Goal: Feedback & Contribution: Contribute content

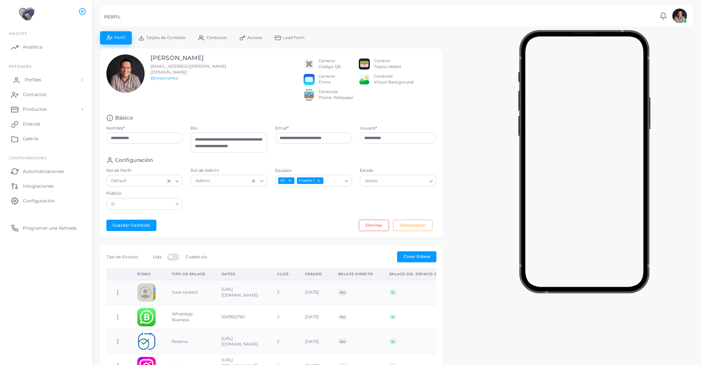
click at [35, 79] on span "Perfiles" at bounding box center [33, 80] width 17 height 7
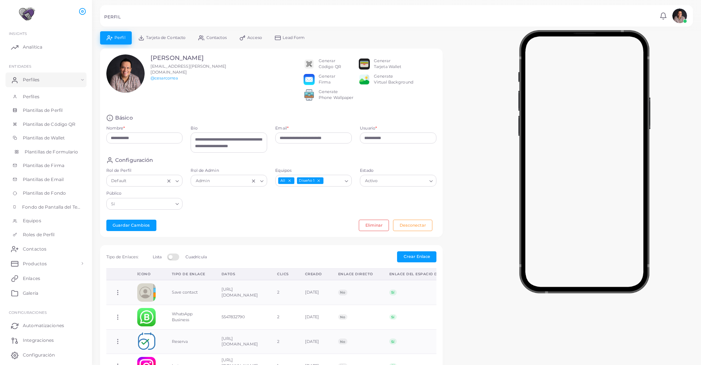
click at [60, 151] on span "Plantillas de Formulario" at bounding box center [52, 152] width 54 height 7
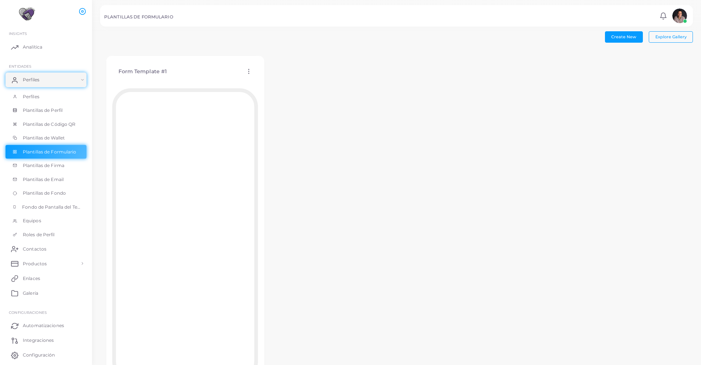
click at [249, 71] on icon at bounding box center [249, 71] width 7 height 7
click at [272, 78] on span "Editar Plantilla" at bounding box center [279, 80] width 29 height 6
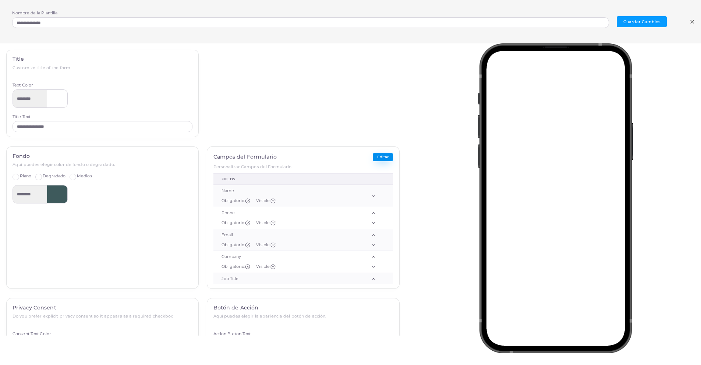
click at [374, 156] on button "Editar" at bounding box center [383, 157] width 20 height 8
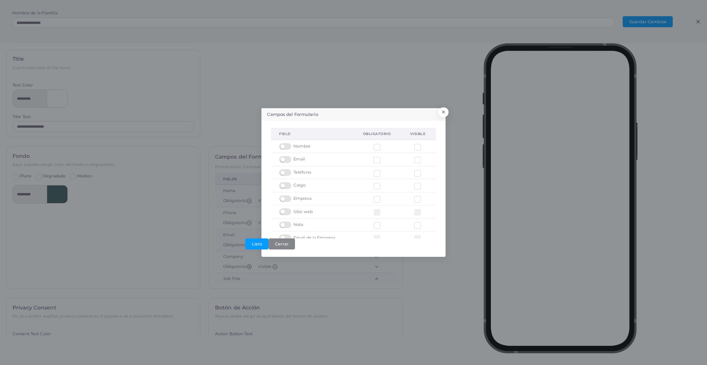
click at [299, 149] on div "Nombre" at bounding box center [312, 146] width 67 height 7
drag, startPoint x: 307, startPoint y: 146, endPoint x: 294, endPoint y: 148, distance: 12.7
click at [294, 148] on span "Nombre" at bounding box center [301, 147] width 17 height 6
click at [314, 144] on div "Nombre" at bounding box center [312, 146] width 67 height 7
click at [313, 145] on div "Nombre" at bounding box center [312, 146] width 67 height 7
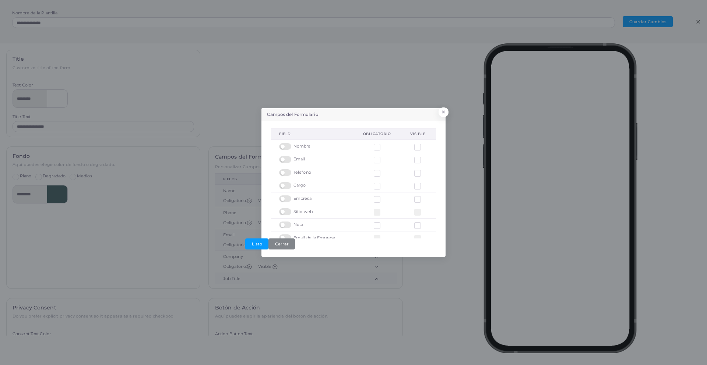
drag, startPoint x: 313, startPoint y: 146, endPoint x: 309, endPoint y: 147, distance: 3.8
click at [313, 146] on div "Nombre" at bounding box center [312, 146] width 67 height 7
click at [308, 147] on span "Nombre" at bounding box center [301, 147] width 17 height 6
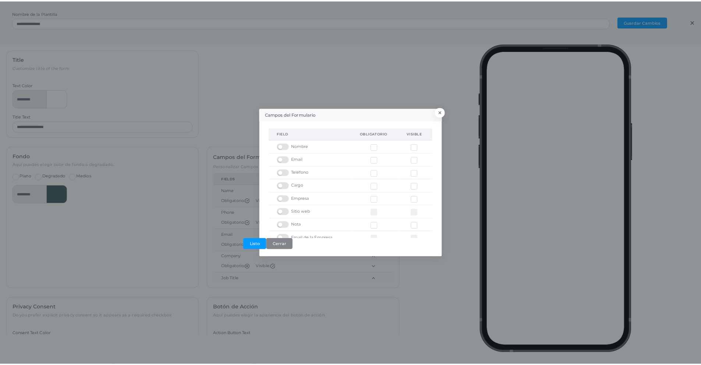
scroll to position [23, 0]
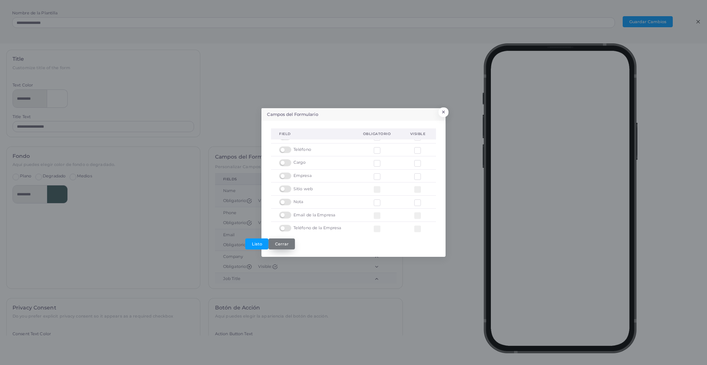
click at [287, 245] on button "Cerrar" at bounding box center [281, 244] width 27 height 11
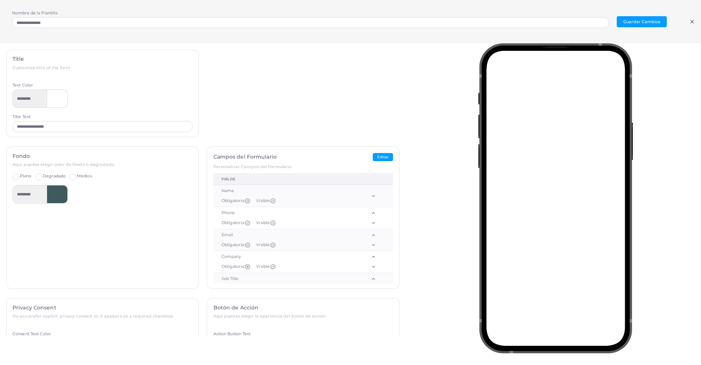
click at [693, 22] on icon at bounding box center [692, 22] width 6 height 6
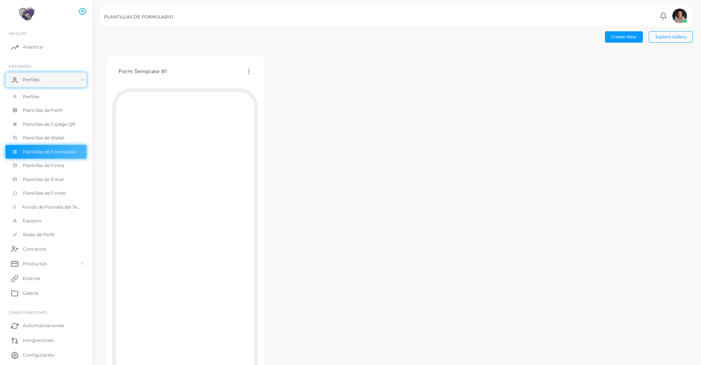
click at [248, 70] on circle at bounding box center [248, 69] width 1 height 1
click at [273, 81] on span "Editar Plantilla" at bounding box center [278, 79] width 29 height 6
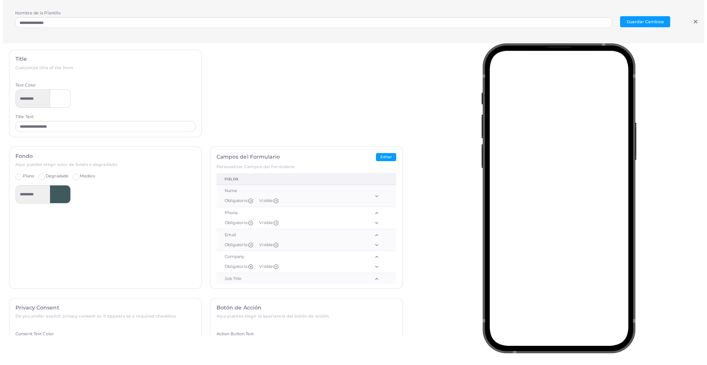
scroll to position [0, 0]
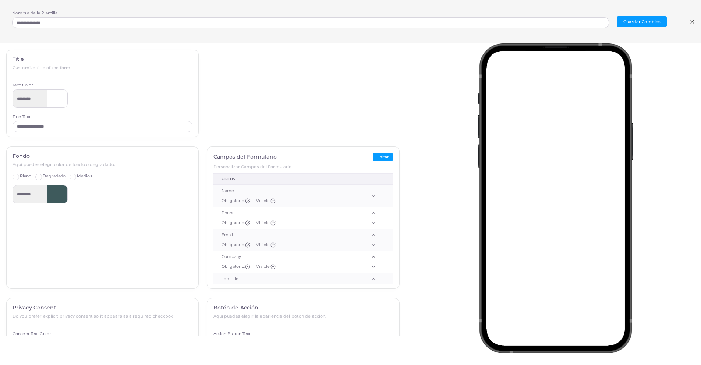
click at [692, 22] on line at bounding box center [692, 21] width 3 height 3
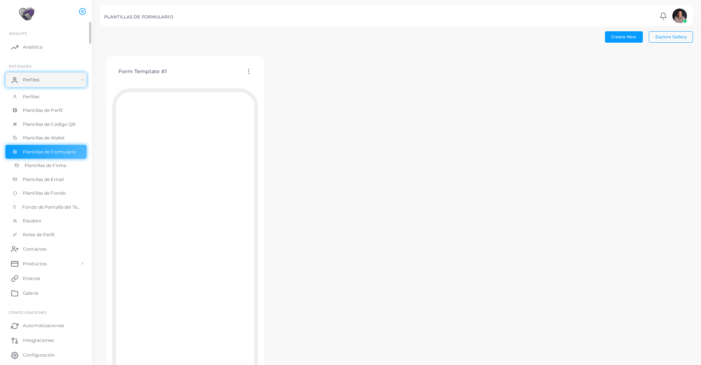
click at [42, 168] on span "Plantillas de Firma" at bounding box center [46, 165] width 42 height 7
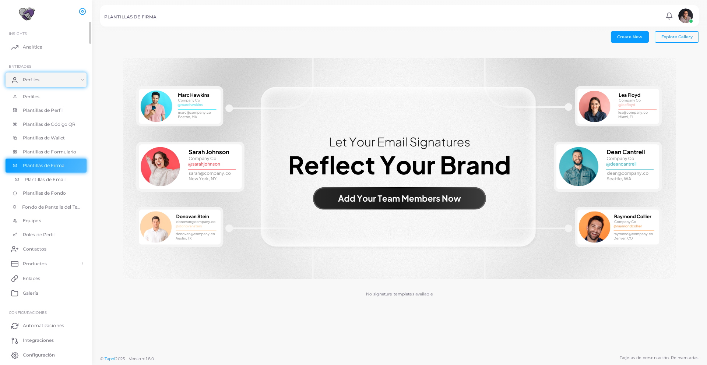
click at [39, 176] on span "Plantillas de Email" at bounding box center [45, 179] width 41 height 7
click at [40, 193] on span "Plantillas de Fondo" at bounding box center [46, 193] width 43 height 7
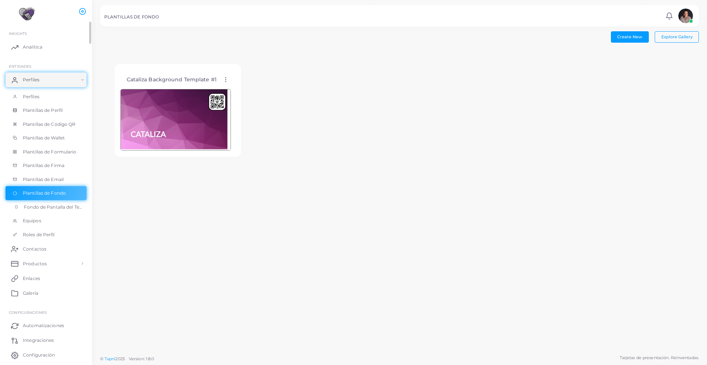
click at [50, 210] on link "Fondo de Pantalla del Teléfono" at bounding box center [46, 207] width 81 height 14
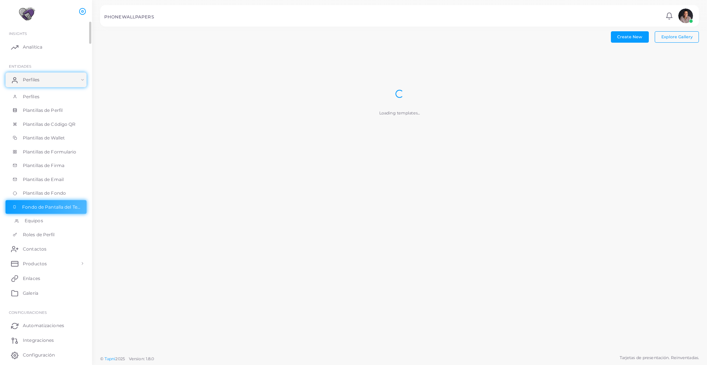
click at [41, 223] on span "Equipos" at bounding box center [34, 221] width 18 height 7
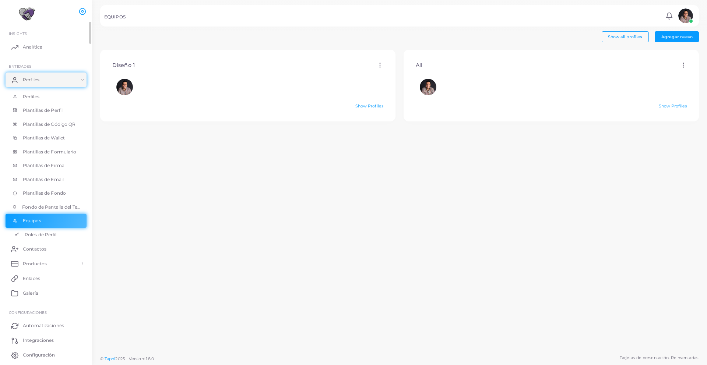
click at [49, 232] on span "Roles de Perfil" at bounding box center [41, 235] width 32 height 7
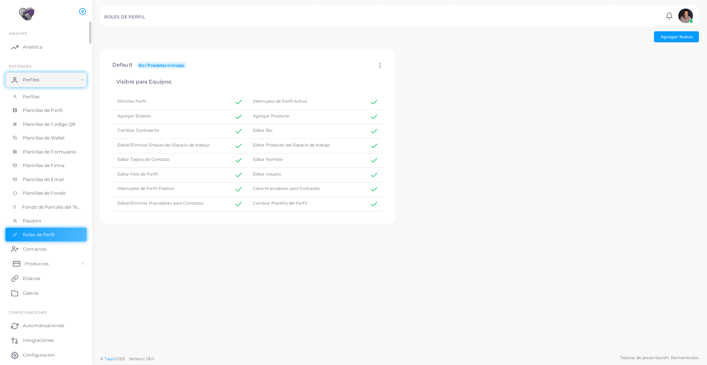
click at [33, 266] on span "Productos" at bounding box center [37, 264] width 24 height 7
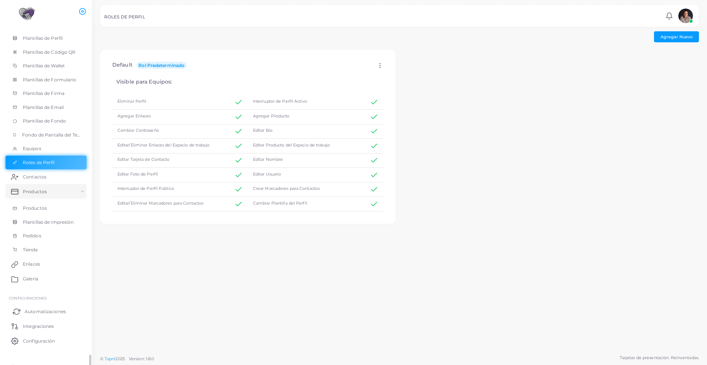
scroll to position [82, 0]
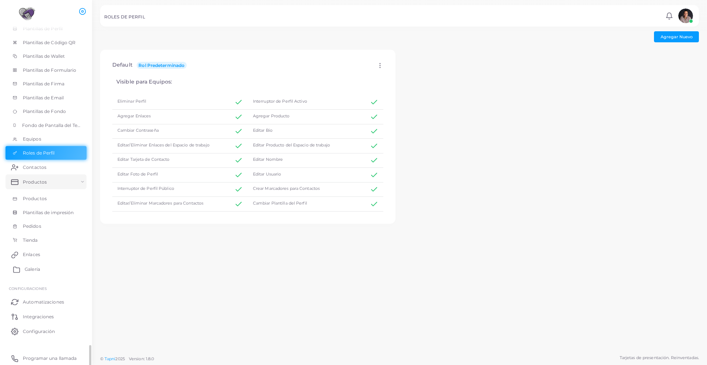
click at [20, 265] on link "Galería" at bounding box center [46, 269] width 81 height 15
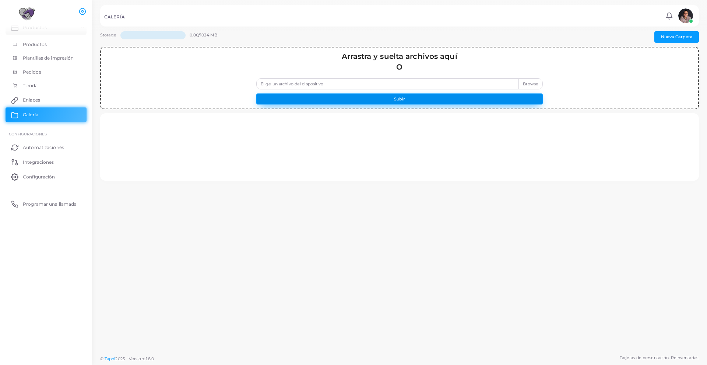
click at [376, 102] on button "Subir" at bounding box center [399, 98] width 286 height 11
click at [403, 97] on button "Subir" at bounding box center [399, 98] width 286 height 11
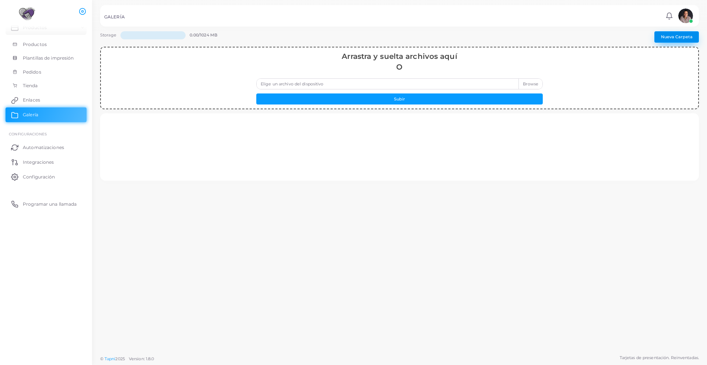
click at [674, 36] on button "Nueva Carpeta" at bounding box center [676, 36] width 45 height 11
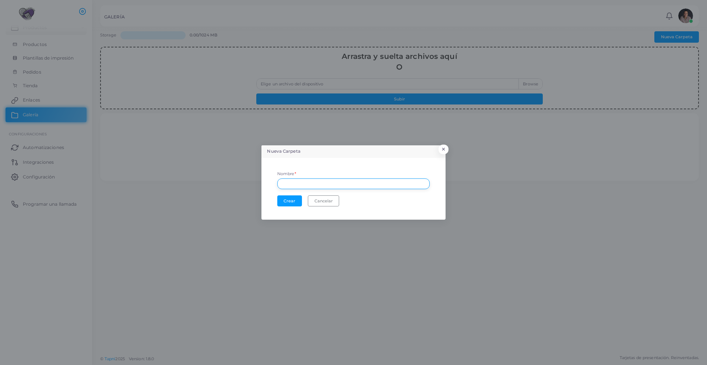
click at [303, 184] on input "text" at bounding box center [353, 184] width 152 height 11
type input "***"
click at [290, 198] on button "Crear" at bounding box center [289, 200] width 25 height 11
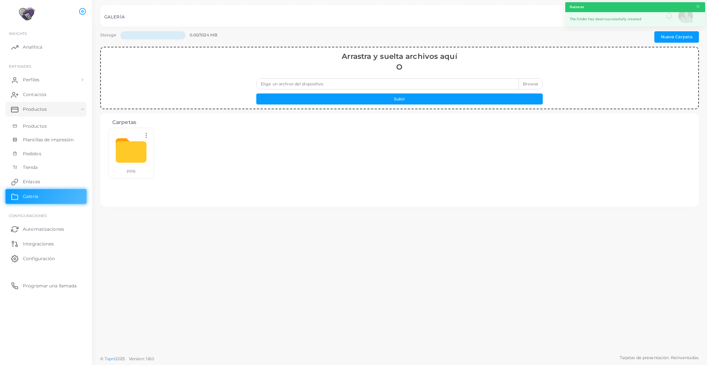
click at [139, 152] on div at bounding box center [131, 150] width 37 height 37
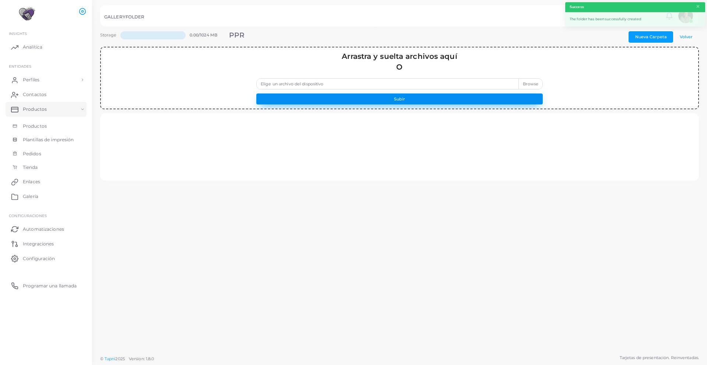
click at [376, 100] on button "Subir" at bounding box center [399, 98] width 286 height 11
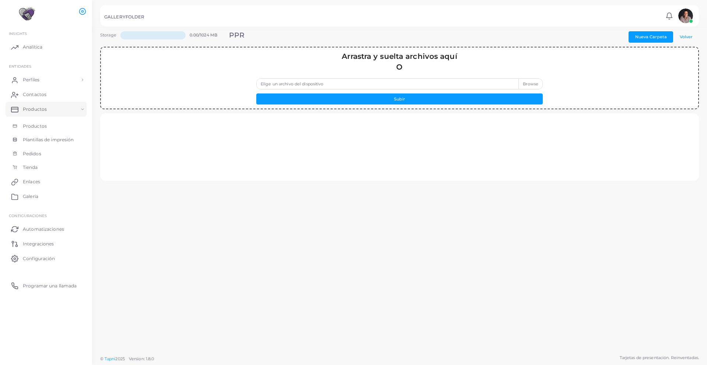
click at [399, 83] on label "Elige un archivo del dispositivo" at bounding box center [399, 83] width 286 height 11
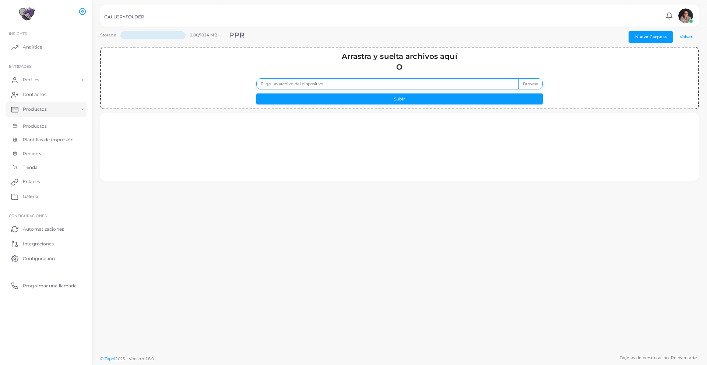
click at [399, 83] on input "Elige un archivo del dispositivo" at bounding box center [399, 83] width 286 height 11
type input "**********"
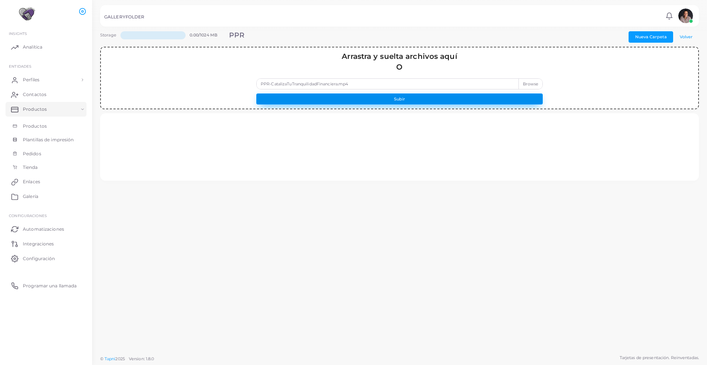
click at [438, 99] on button "Subir" at bounding box center [399, 98] width 286 height 11
